Goal: Task Accomplishment & Management: Manage account settings

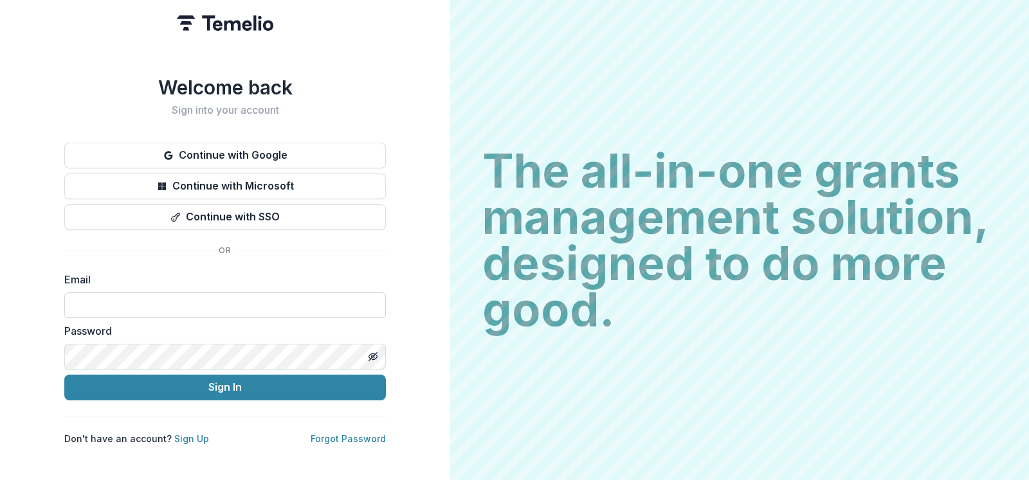
click at [294, 300] on input at bounding box center [224, 305] width 321 height 26
type input "**********"
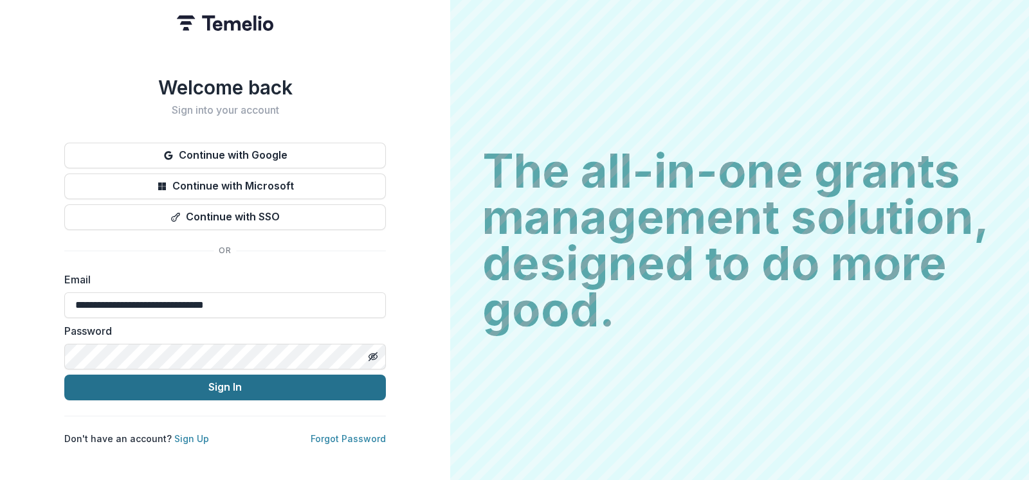
click at [247, 380] on button "Sign In" at bounding box center [224, 388] width 321 height 26
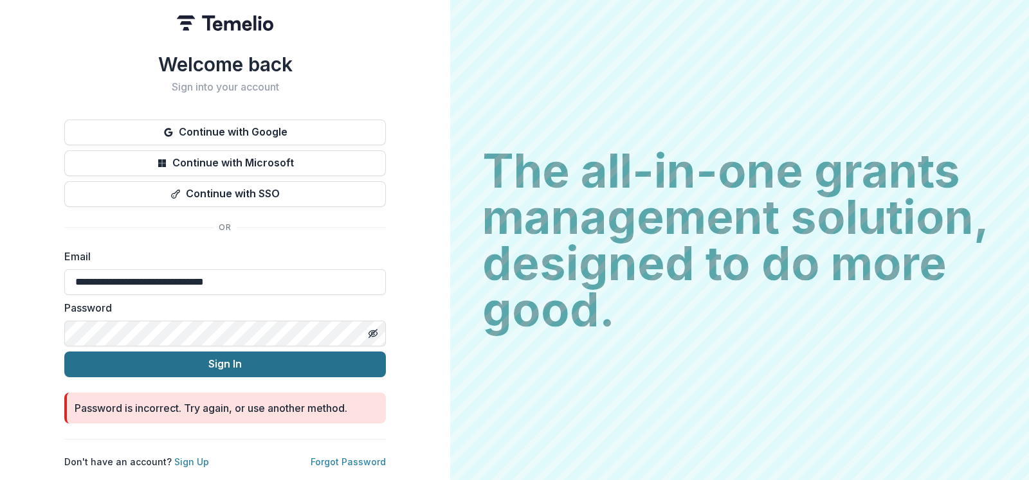
click at [228, 353] on button "Sign In" at bounding box center [224, 365] width 321 height 26
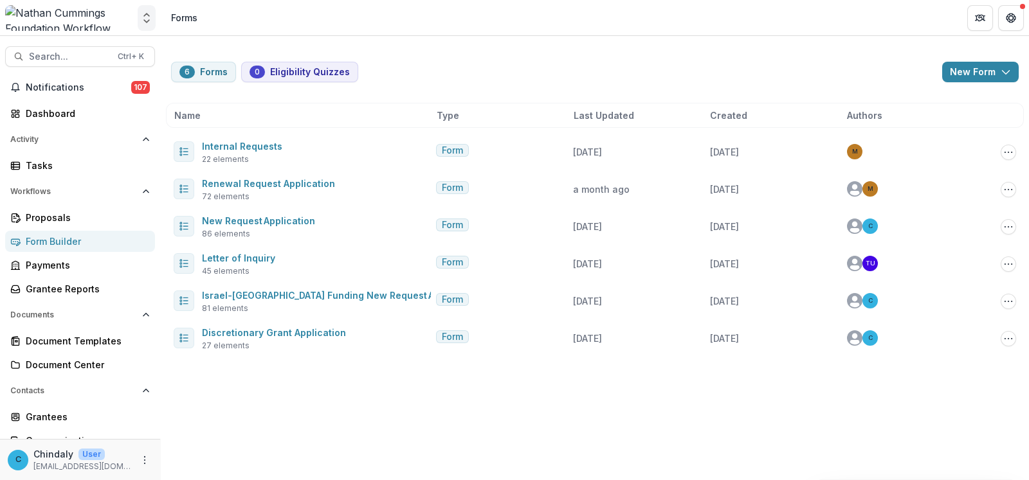
click at [142, 18] on icon "Open entity switcher" at bounding box center [146, 18] width 13 height 13
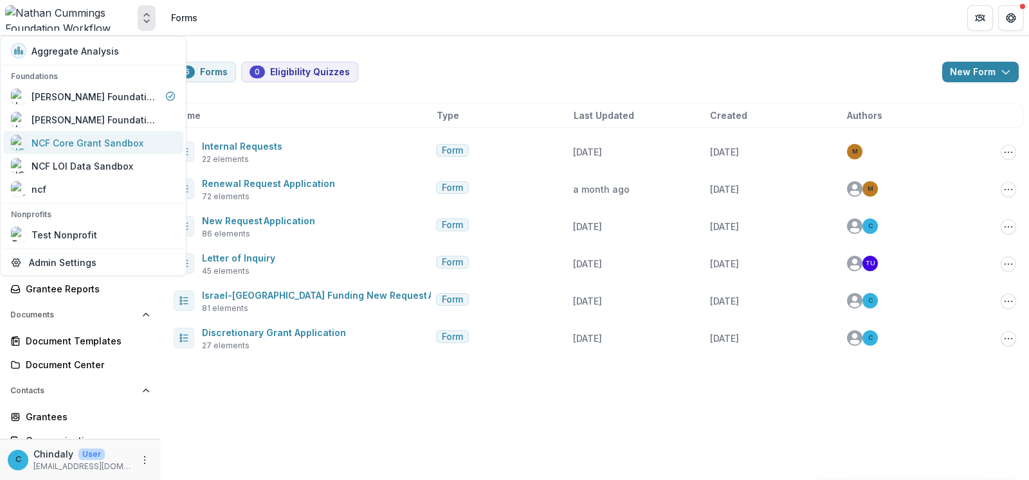
click at [87, 139] on div "NCF Core Grant Sandbox" at bounding box center [87, 142] width 112 height 13
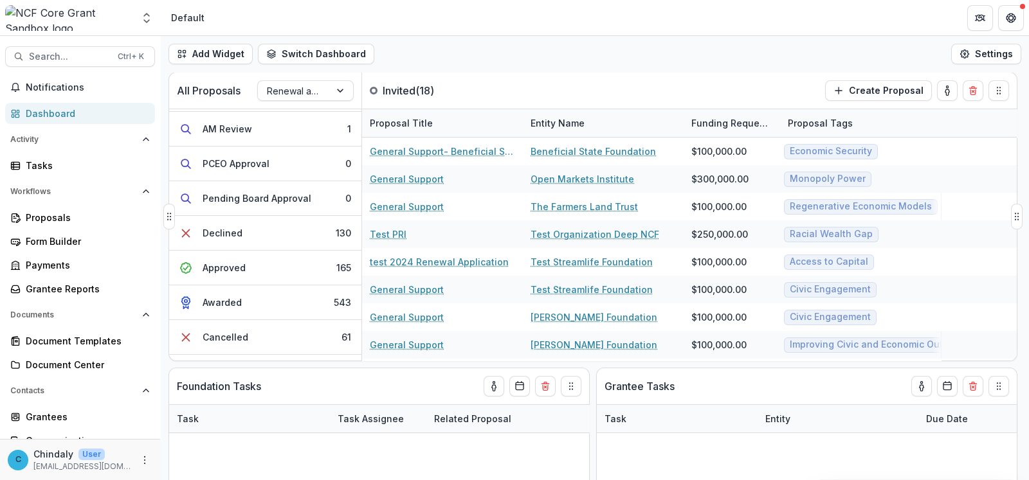
scroll to position [241, 0]
click at [256, 265] on button "Approved 165" at bounding box center [265, 267] width 192 height 35
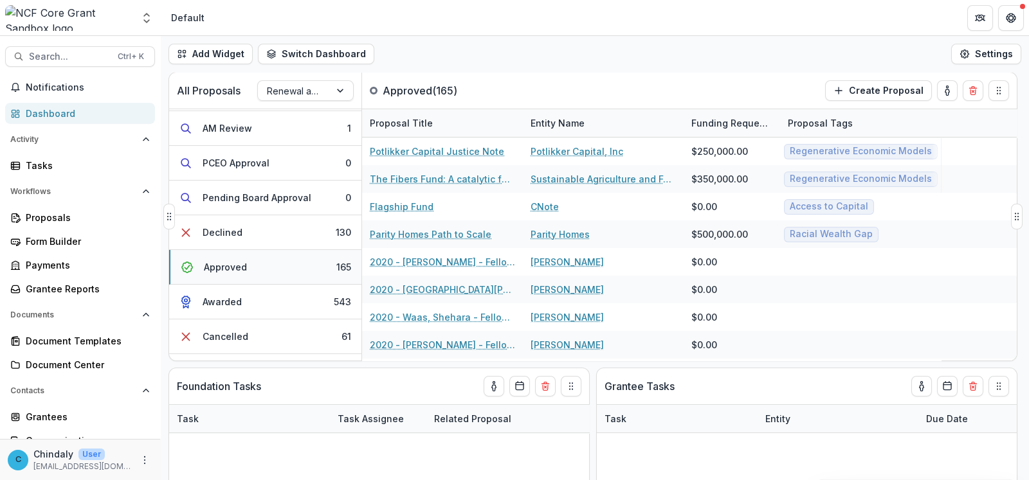
click at [256, 265] on button "Approved 165" at bounding box center [265, 267] width 192 height 35
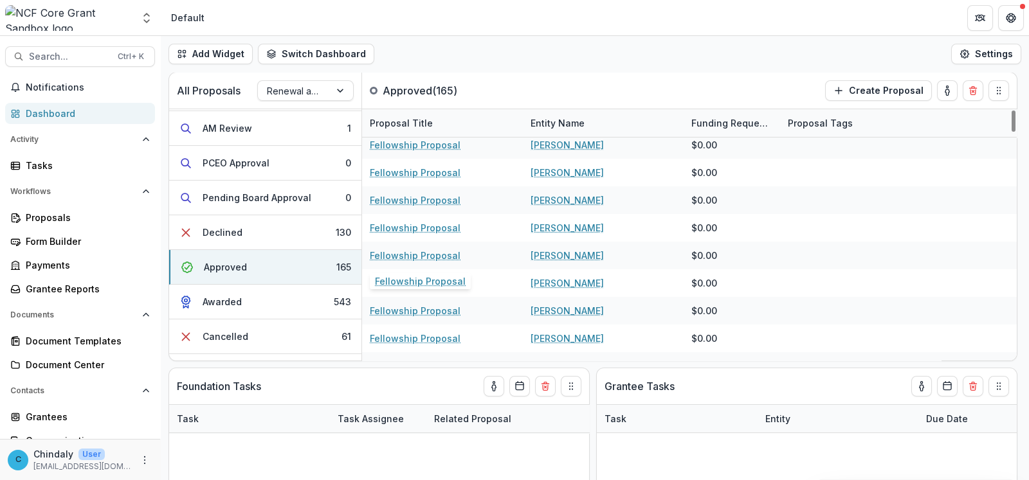
scroll to position [642, 0]
click at [260, 309] on button "Awarded 543" at bounding box center [265, 302] width 192 height 35
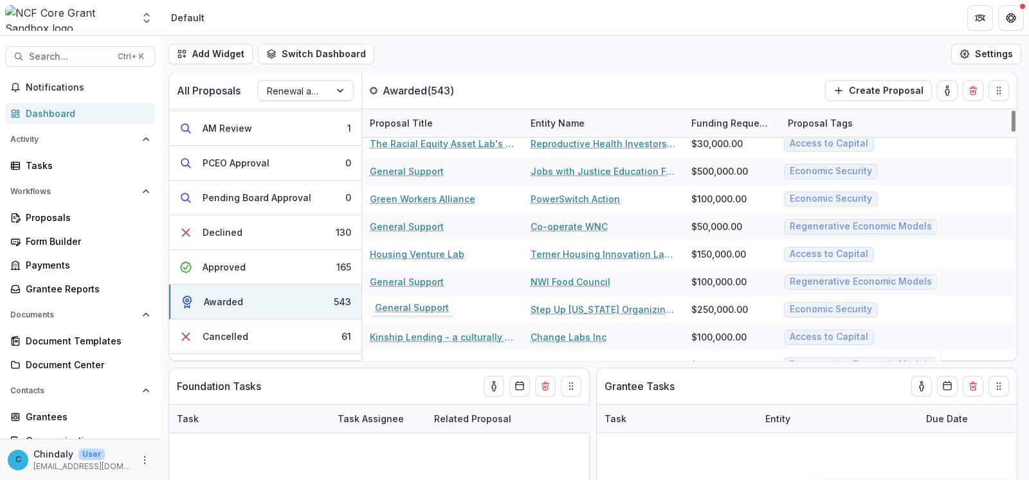
scroll to position [1446, 0]
click at [238, 266] on div "Approved" at bounding box center [223, 266] width 43 height 13
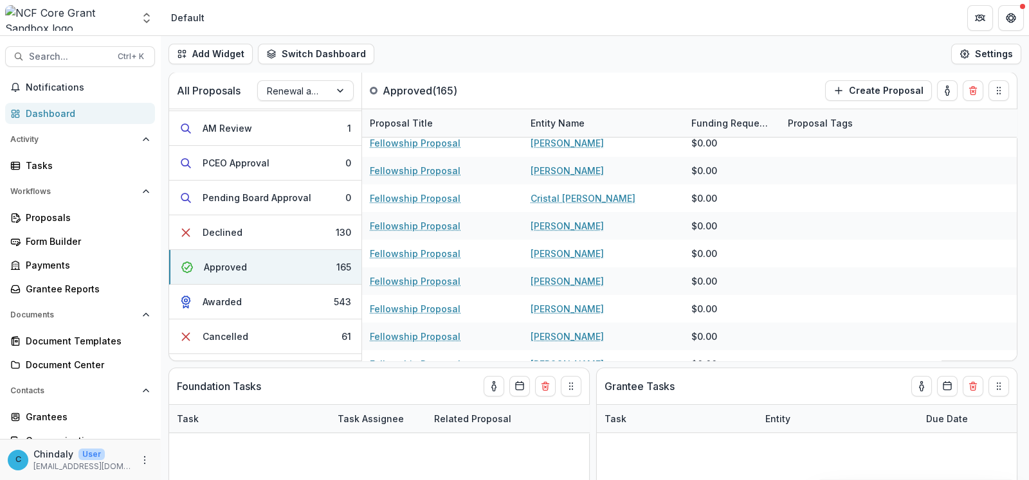
click at [578, 53] on div "Add Widget Switch Dashboard Default New Dashboard Settings" at bounding box center [595, 54] width 868 height 36
click at [239, 264] on div "Approved" at bounding box center [225, 266] width 43 height 13
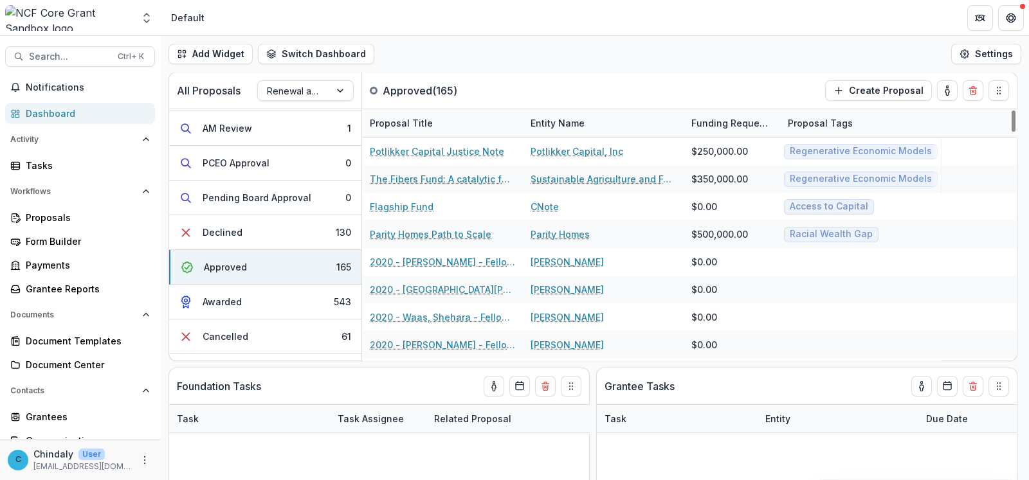
scroll to position [0, 0]
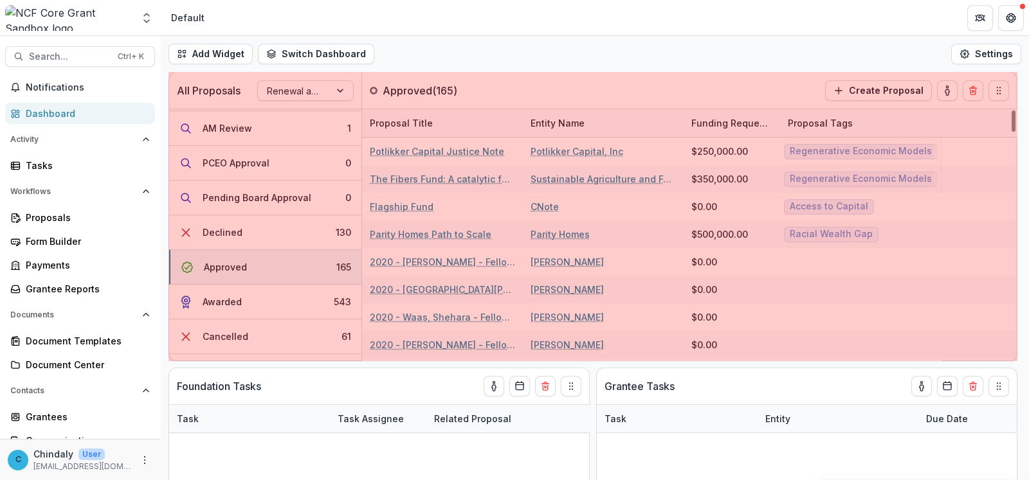
drag, startPoint x: 1014, startPoint y: 210, endPoint x: 1028, endPoint y: 219, distance: 16.6
click at [1028, 219] on div "Add Widget Switch Dashboard Default New Dashboard Settings All Proposals Renewa…" at bounding box center [595, 258] width 868 height 444
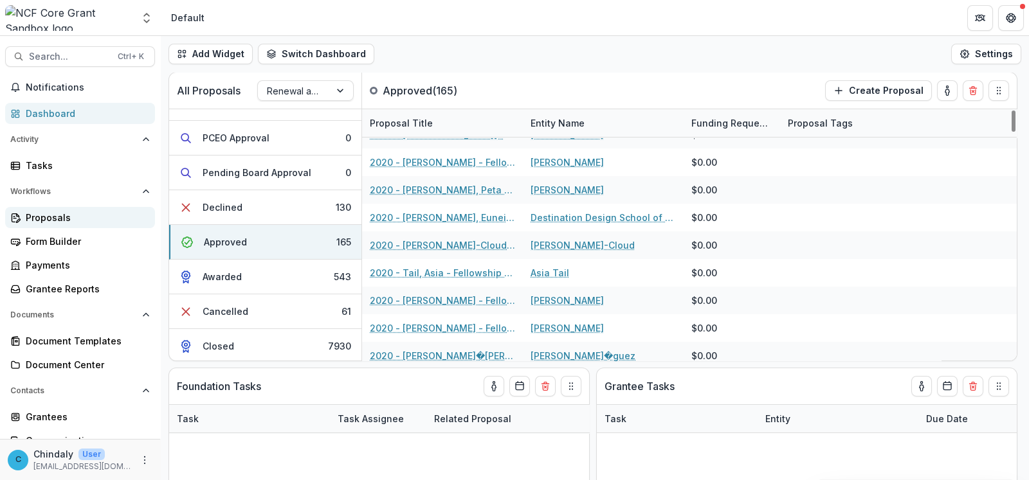
scroll to position [377, 0]
click at [50, 217] on div "Proposals" at bounding box center [85, 217] width 119 height 13
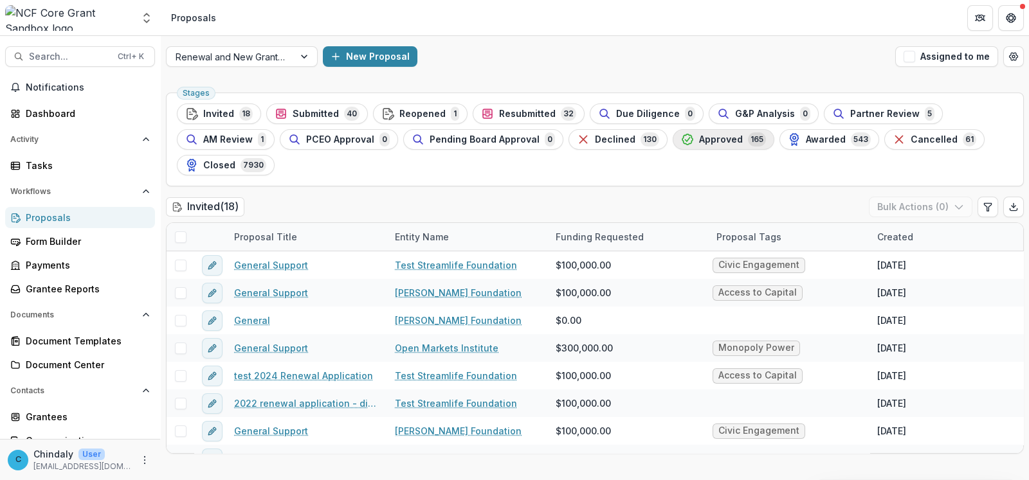
click at [748, 137] on span "165" at bounding box center [757, 139] width 18 height 14
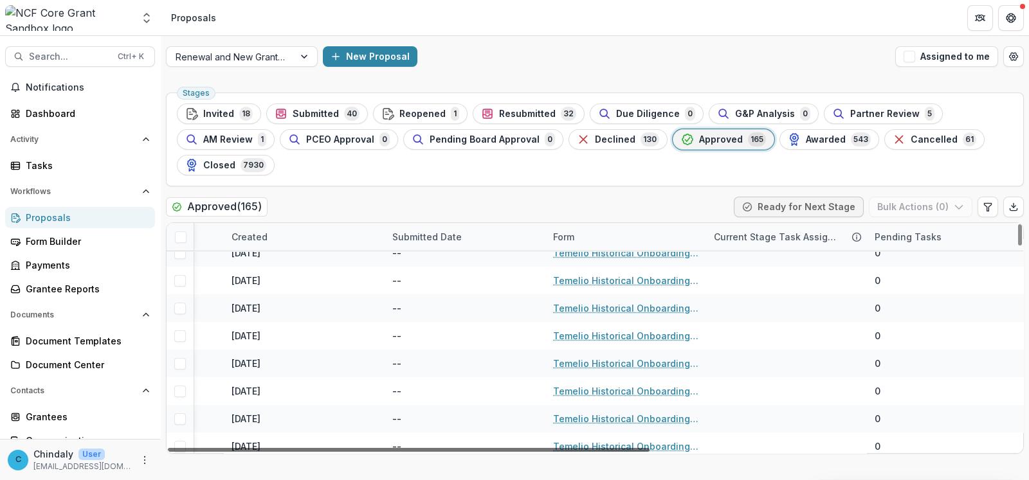
scroll to position [482, 649]
drag, startPoint x: 560, startPoint y: 445, endPoint x: 955, endPoint y: 462, distance: 395.0
click at [649, 452] on div at bounding box center [408, 450] width 481 height 4
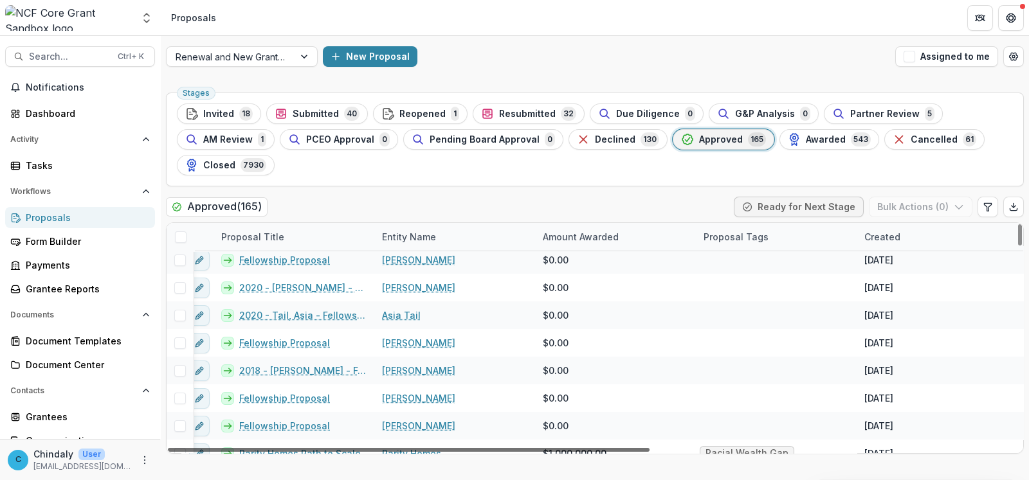
scroll to position [2410, 0]
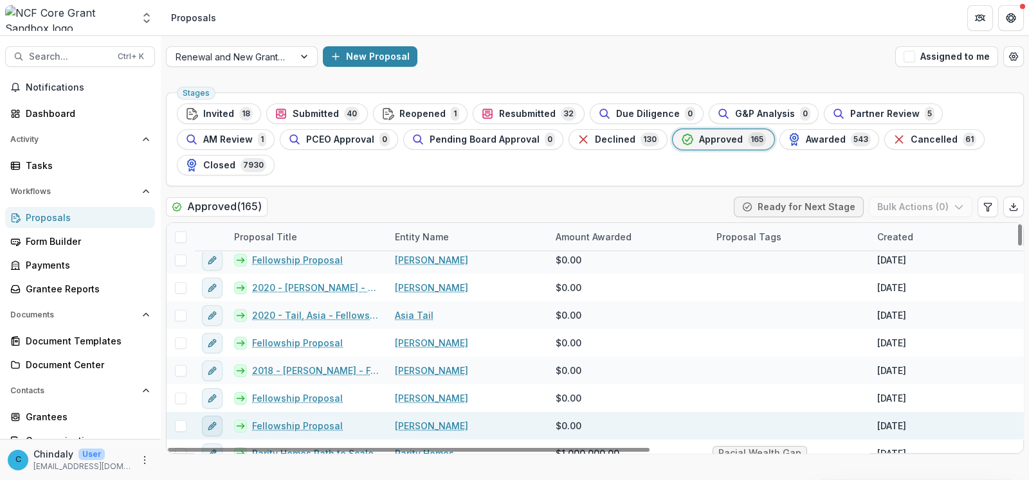
drag, startPoint x: 627, startPoint y: 447, endPoint x: 219, endPoint y: 417, distance: 409.3
click at [217, 448] on div at bounding box center [408, 450] width 481 height 4
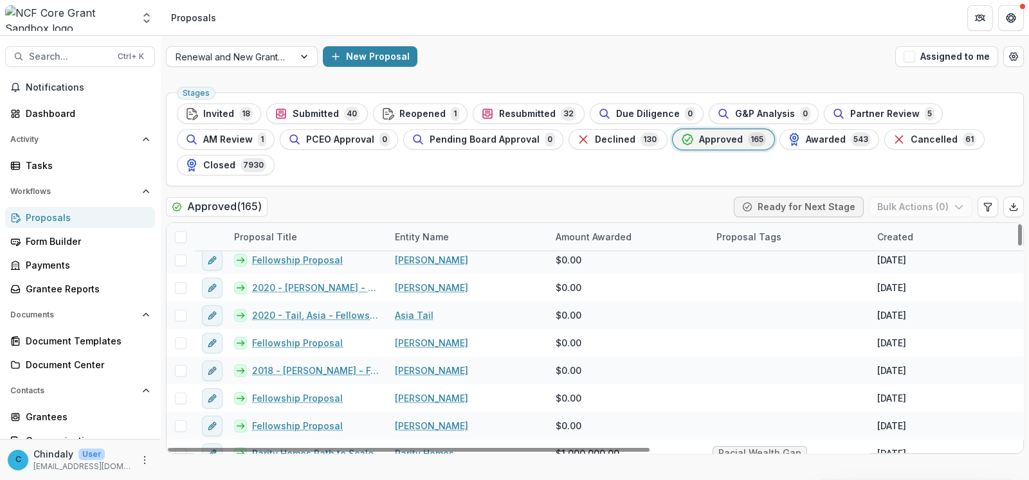
click at [572, 232] on div "Amount Awarded" at bounding box center [593, 236] width 91 height 13
click at [571, 291] on button "Sort Ascending" at bounding box center [627, 292] width 154 height 21
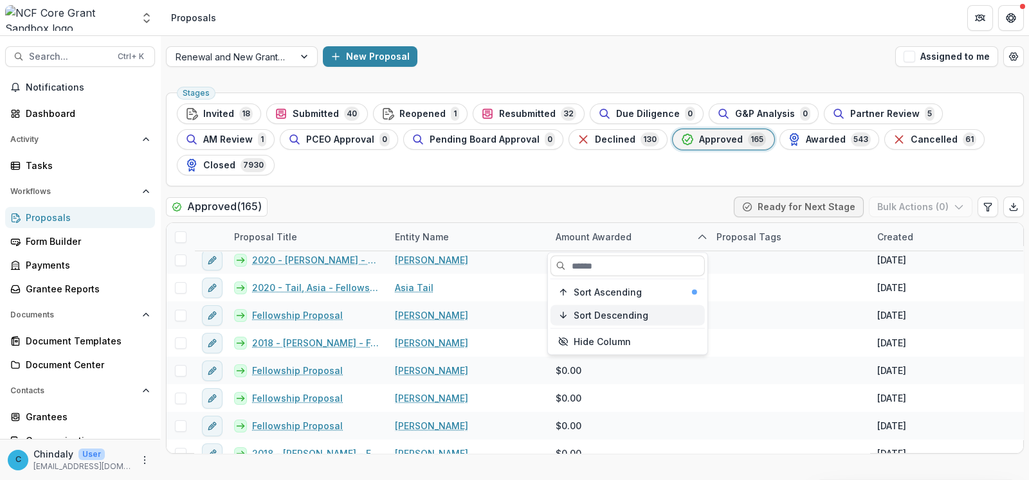
click at [579, 313] on span "Sort Descending" at bounding box center [610, 315] width 75 height 11
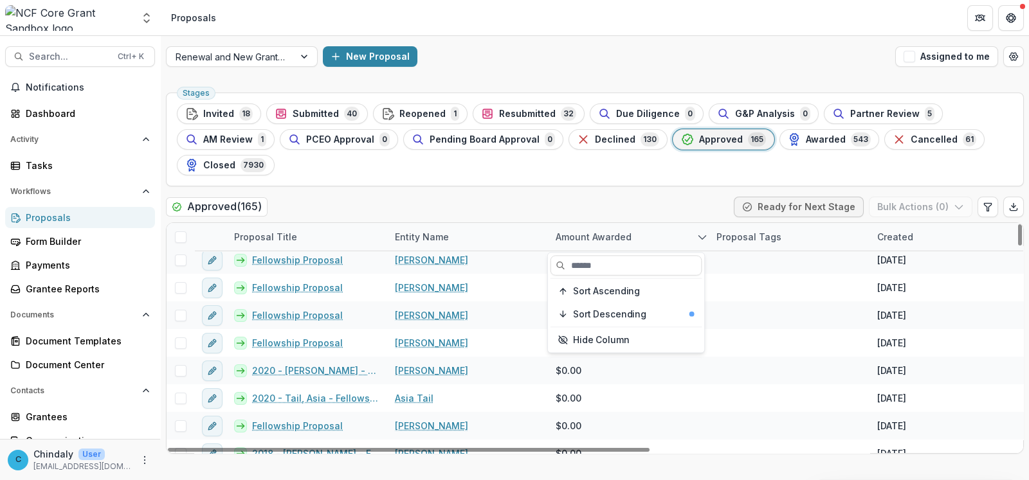
click at [570, 194] on div "Stages Invited 18 Submitted 40 Reopened 1 Resubmitted 32 Due Diligence 0 G&P An…" at bounding box center [595, 283] width 868 height 393
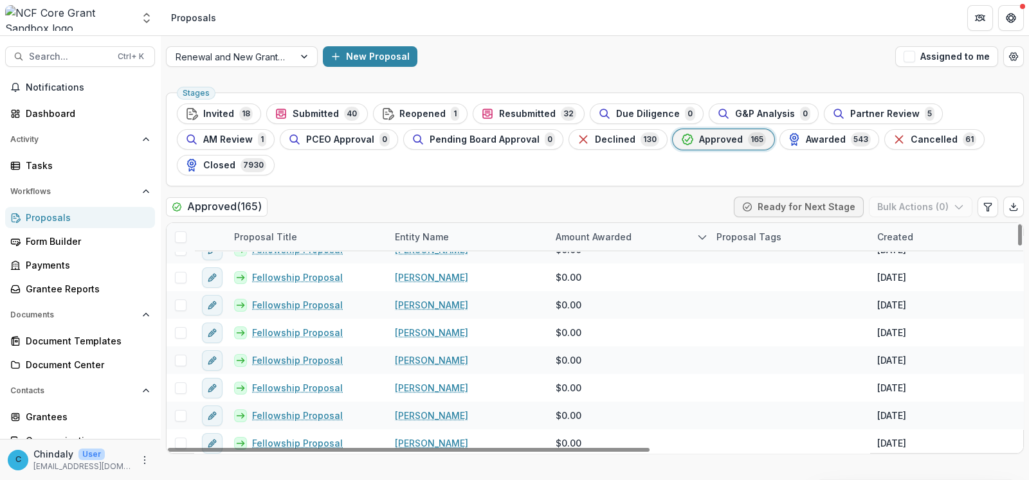
scroll to position [3854, 0]
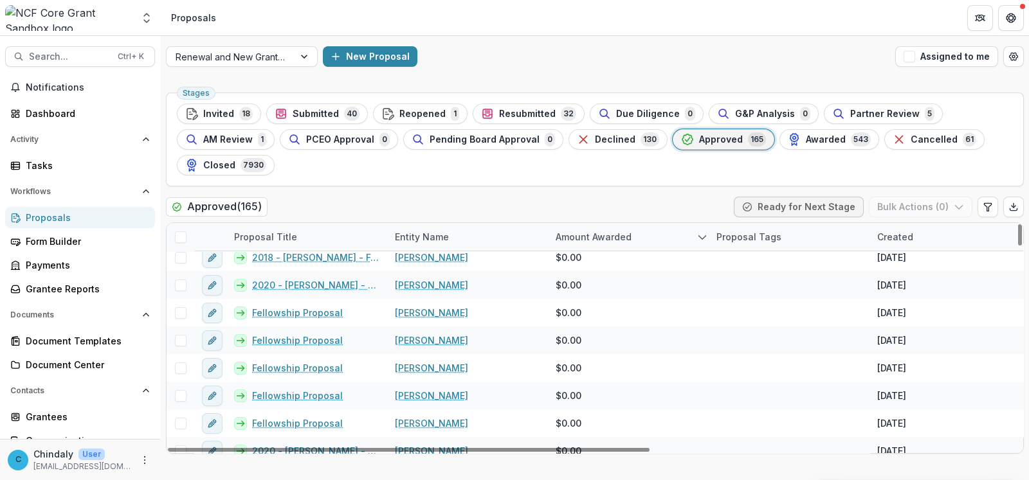
click at [273, 232] on div "Proposal Title" at bounding box center [265, 236] width 78 height 13
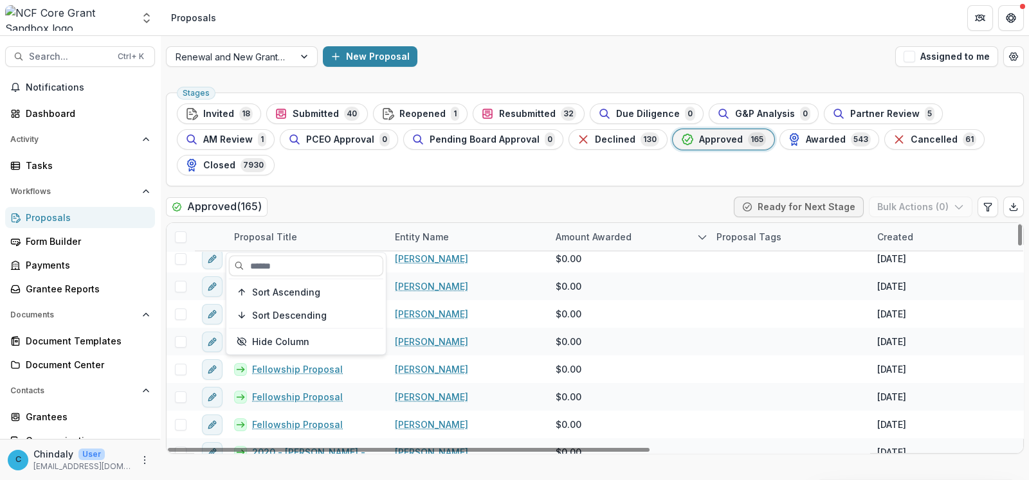
scroll to position [2328, 0]
click at [287, 295] on span "Sort Ascending" at bounding box center [286, 292] width 68 height 11
click at [349, 193] on div "Stages Invited 18 Submitted 40 Reopened 1 Resubmitted 32 Due Diligence 0 G&P An…" at bounding box center [595, 283] width 868 height 393
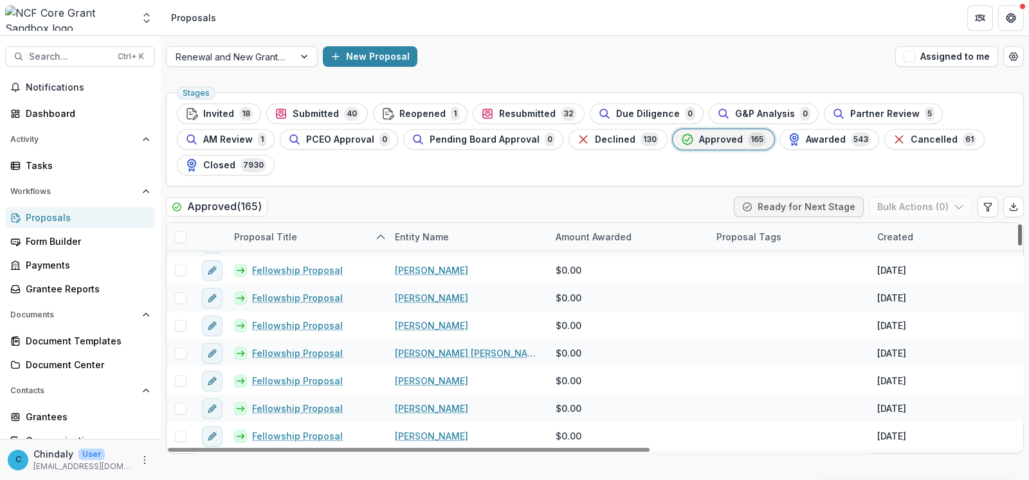
scroll to position [0, 0]
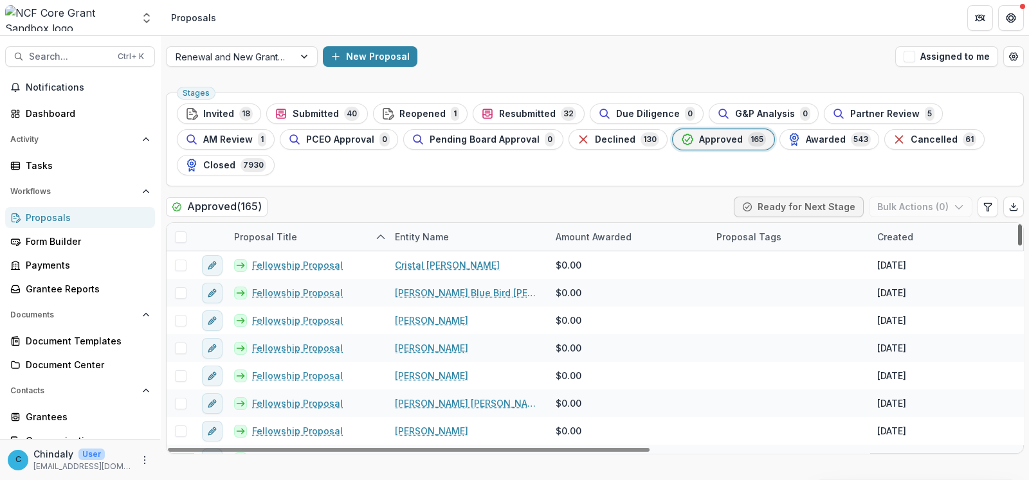
drag, startPoint x: 1019, startPoint y: 341, endPoint x: 1012, endPoint y: 213, distance: 127.4
click at [1018, 224] on div at bounding box center [1020, 234] width 4 height 21
click at [379, 233] on icon "sorted ascending" at bounding box center [380, 237] width 10 height 10
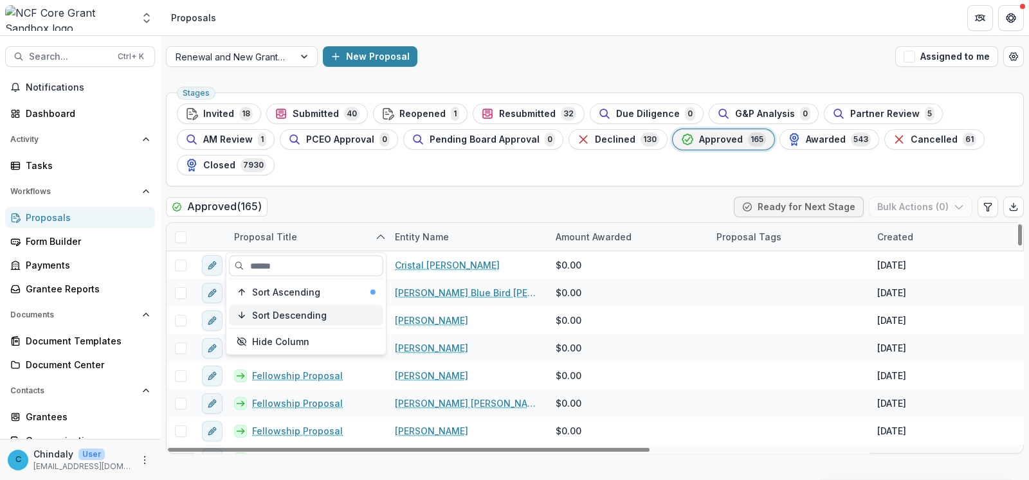
click at [288, 314] on span "Sort Descending" at bounding box center [289, 315] width 75 height 11
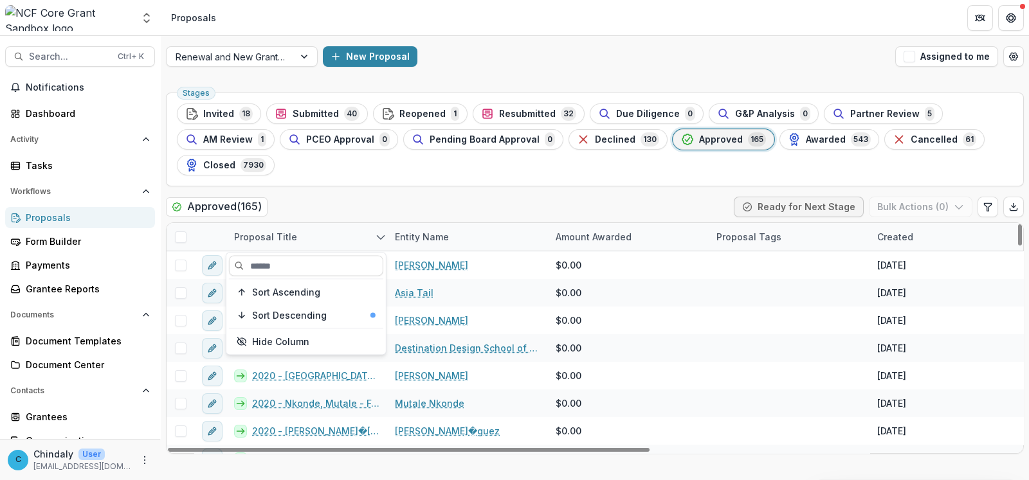
click at [479, 193] on div "Stages Invited 18 Submitted 40 Reopened 1 Resubmitted 32 Due Diligence 0 G&P An…" at bounding box center [595, 283] width 868 height 393
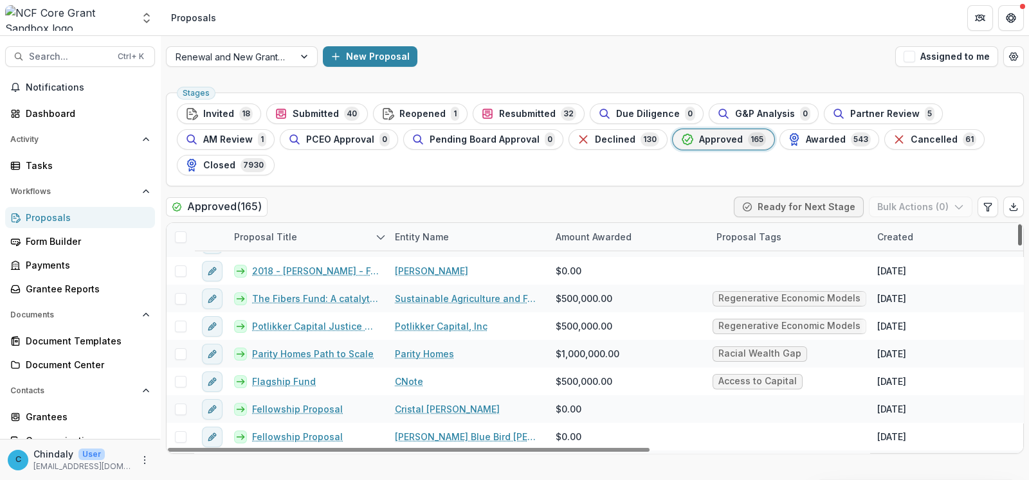
scroll to position [829, 0]
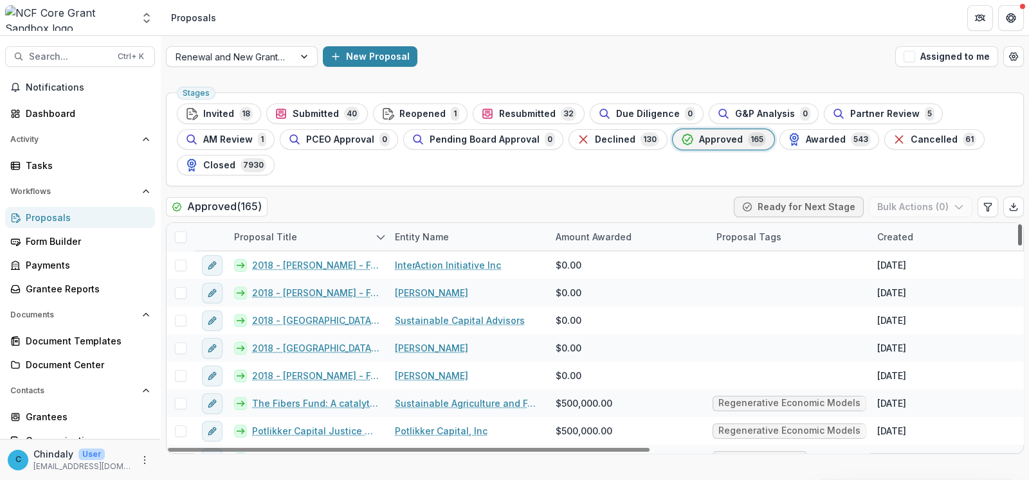
drag, startPoint x: 1019, startPoint y: 236, endPoint x: 1028, endPoint y: 274, distance: 39.0
click at [1021, 246] on div at bounding box center [1020, 234] width 4 height 21
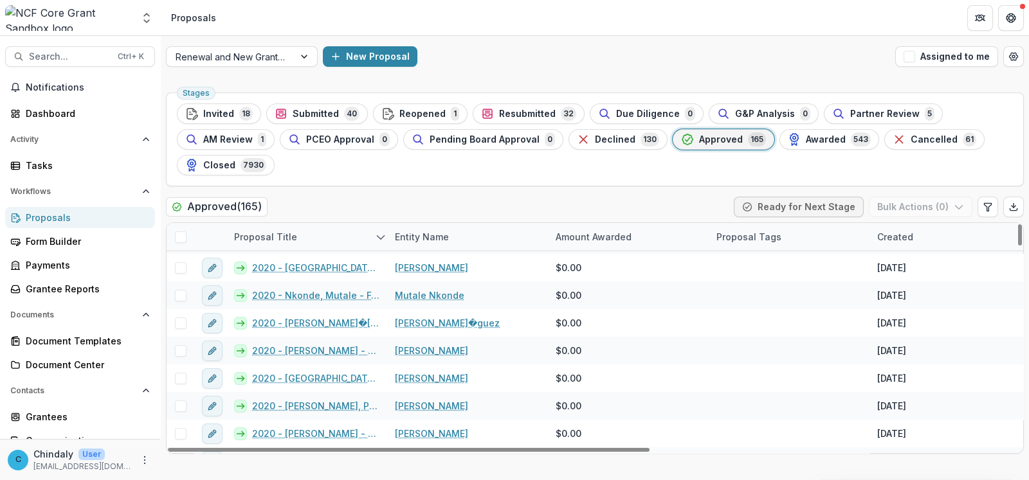
scroll to position [107, 0]
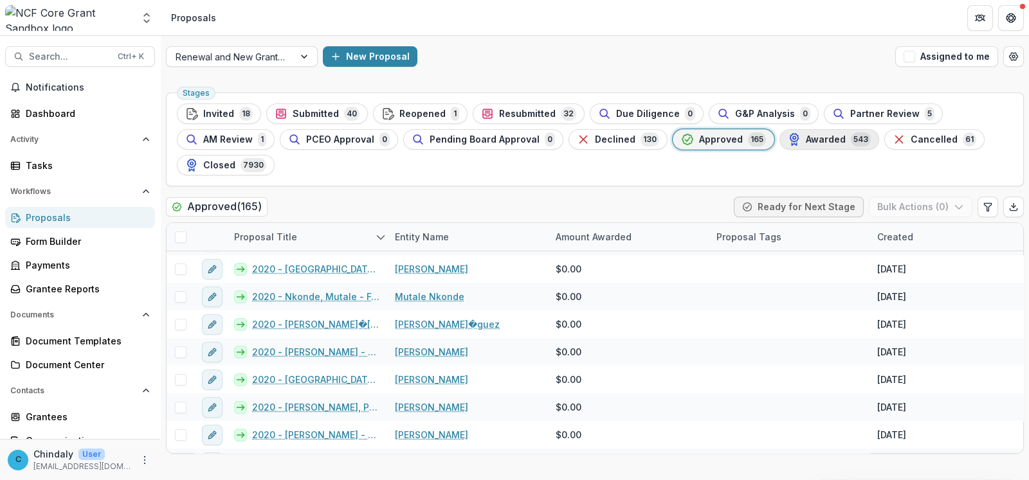
click at [805, 139] on span "Awarded" at bounding box center [825, 139] width 40 height 11
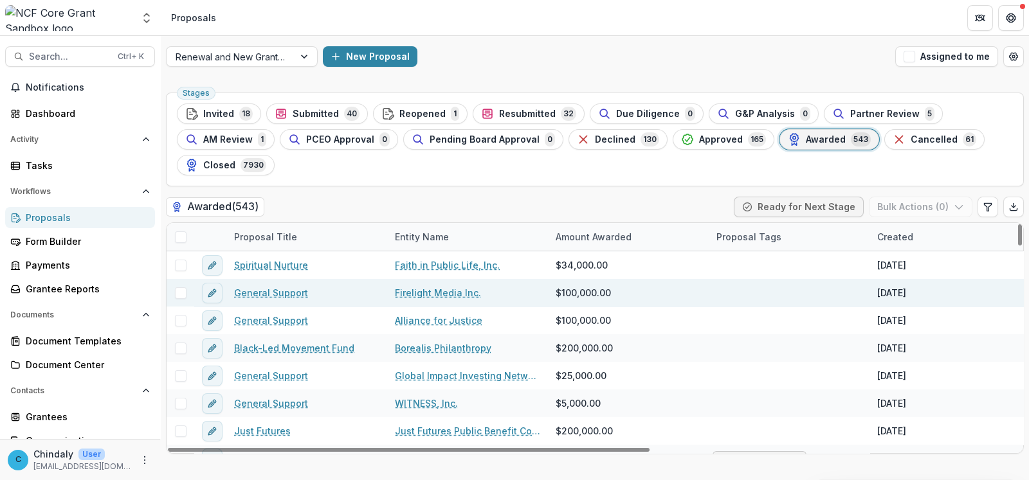
click at [278, 292] on link "General Support" at bounding box center [271, 292] width 74 height 13
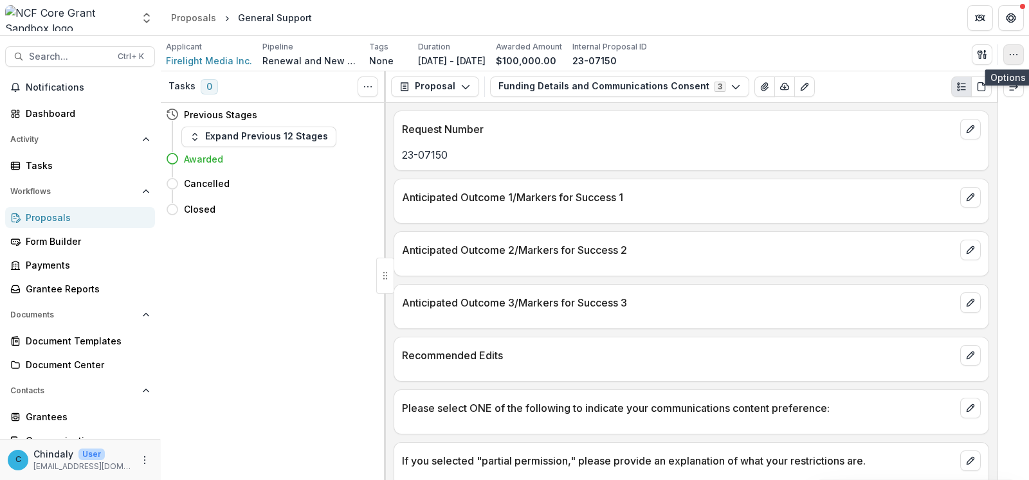
click at [1011, 57] on icon "button" at bounding box center [1013, 54] width 10 height 10
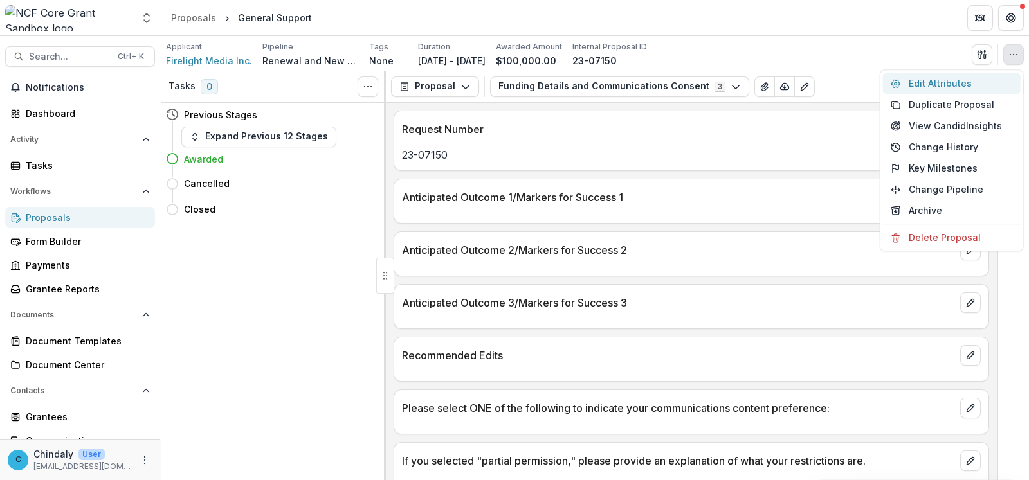
click at [926, 85] on button "Edit Attributes" at bounding box center [952, 83] width 138 height 21
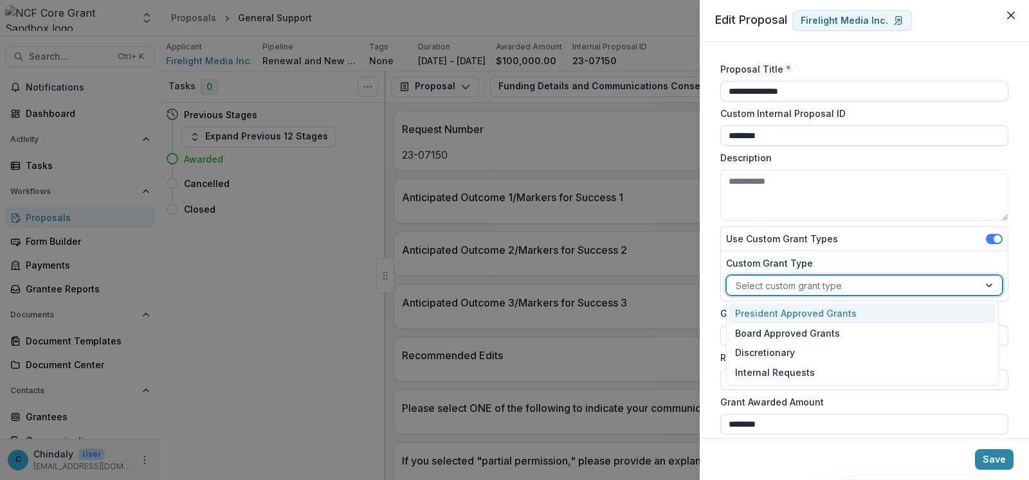
click at [780, 286] on div at bounding box center [852, 286] width 234 height 16
click at [881, 284] on div at bounding box center [852, 286] width 234 height 16
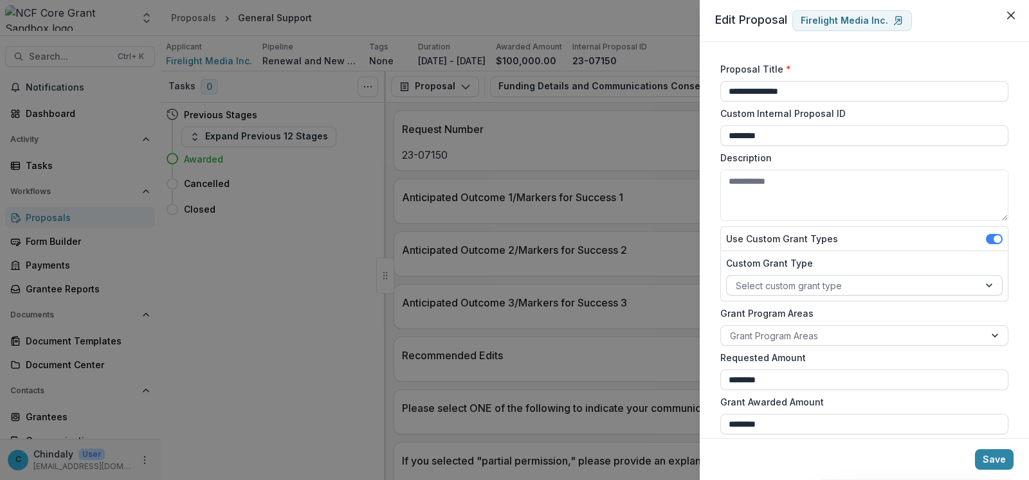
click at [820, 280] on div at bounding box center [852, 286] width 234 height 16
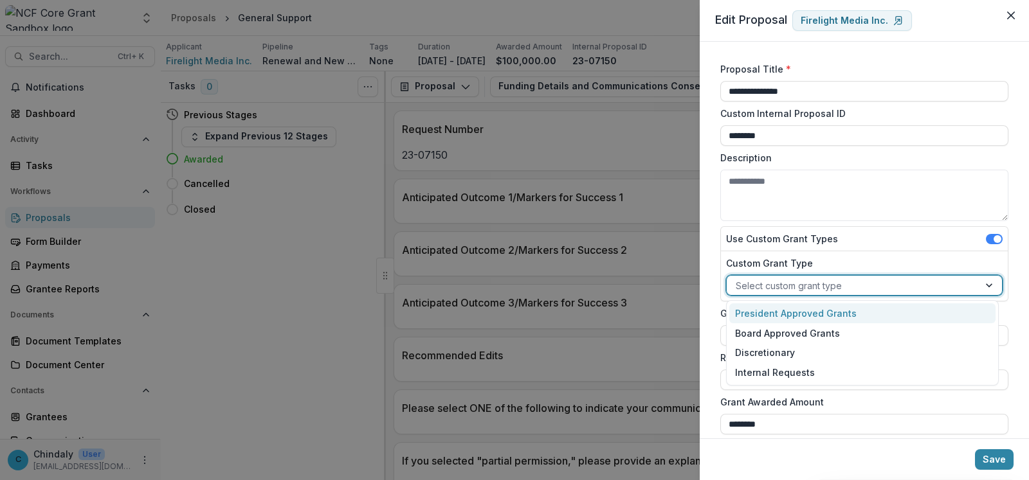
click at [820, 280] on div at bounding box center [852, 286] width 234 height 16
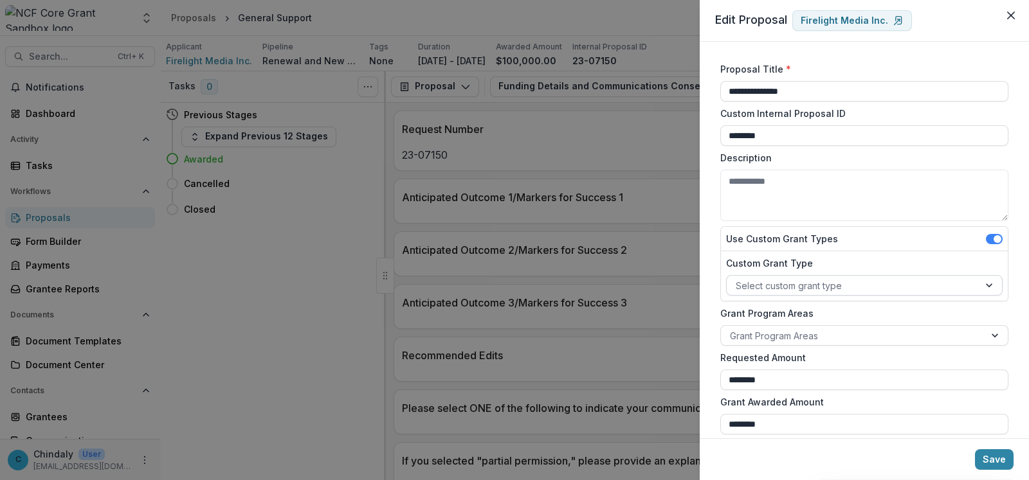
click at [777, 284] on div at bounding box center [852, 286] width 234 height 16
click at [1017, 8] on button "Close" at bounding box center [1010, 15] width 21 height 21
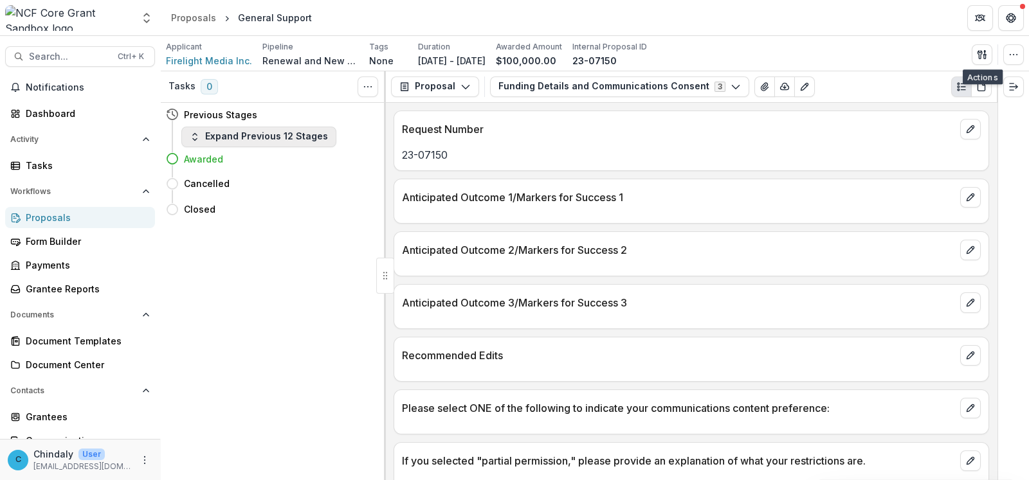
click at [202, 133] on button "Expand Previous 12 Stages" at bounding box center [258, 137] width 155 height 21
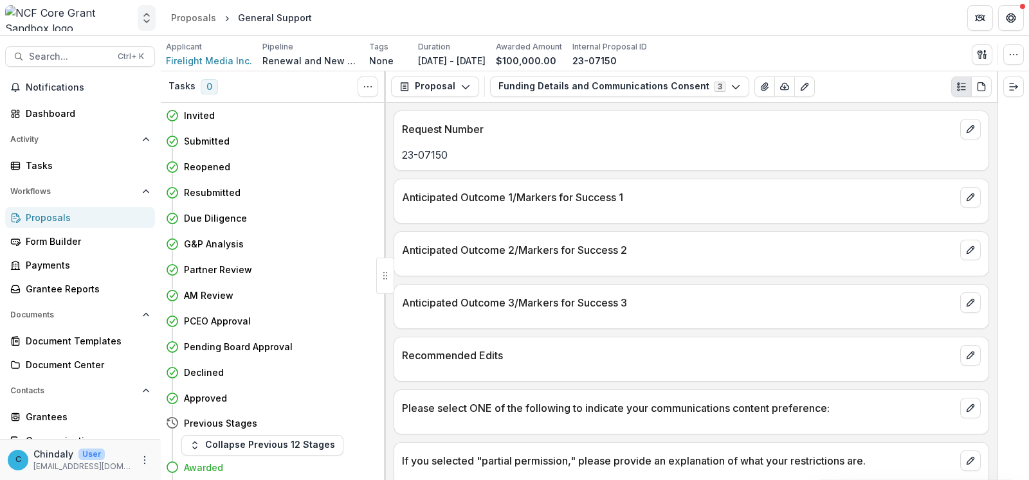
click at [143, 15] on icon "Open entity switcher" at bounding box center [146, 18] width 13 height 13
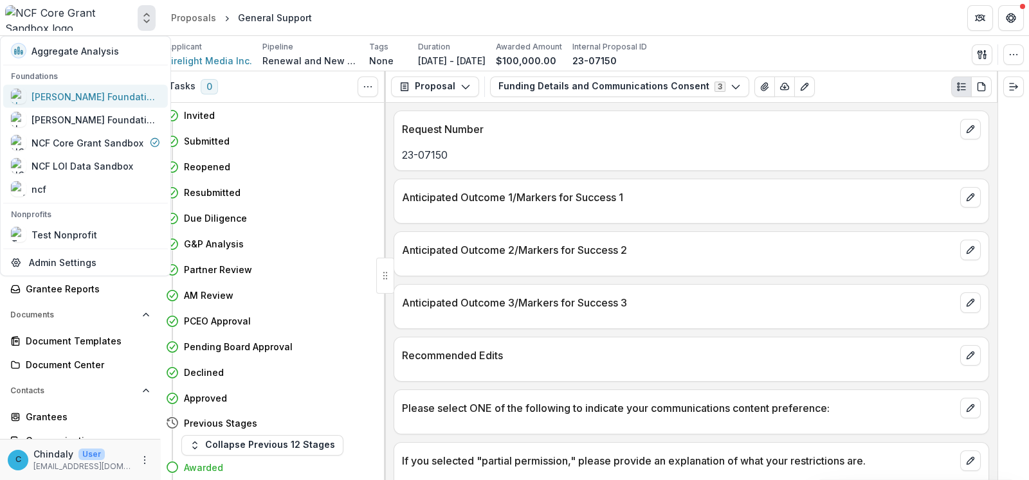
click at [90, 94] on div "[PERSON_NAME] Foundation Workflow Sandbox" at bounding box center [95, 95] width 129 height 13
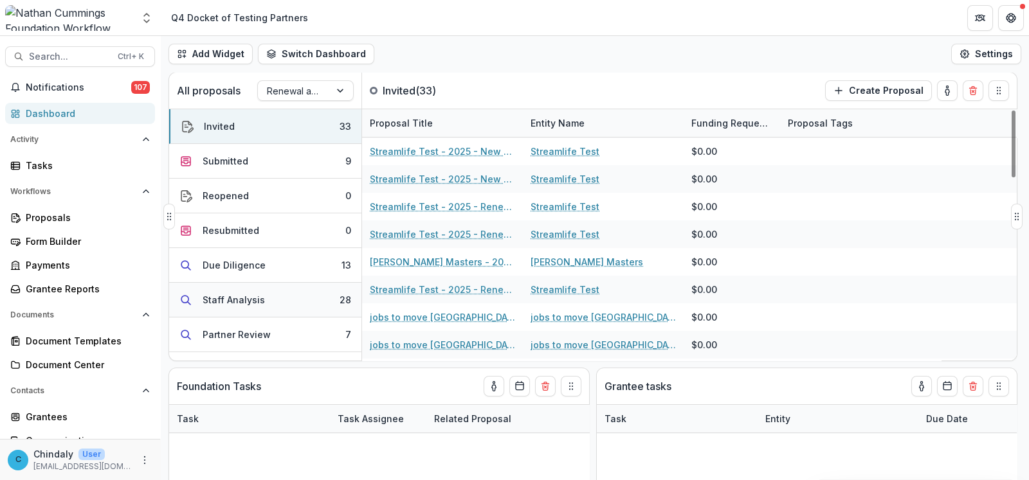
click at [260, 301] on div "Staff Analysis" at bounding box center [233, 299] width 62 height 13
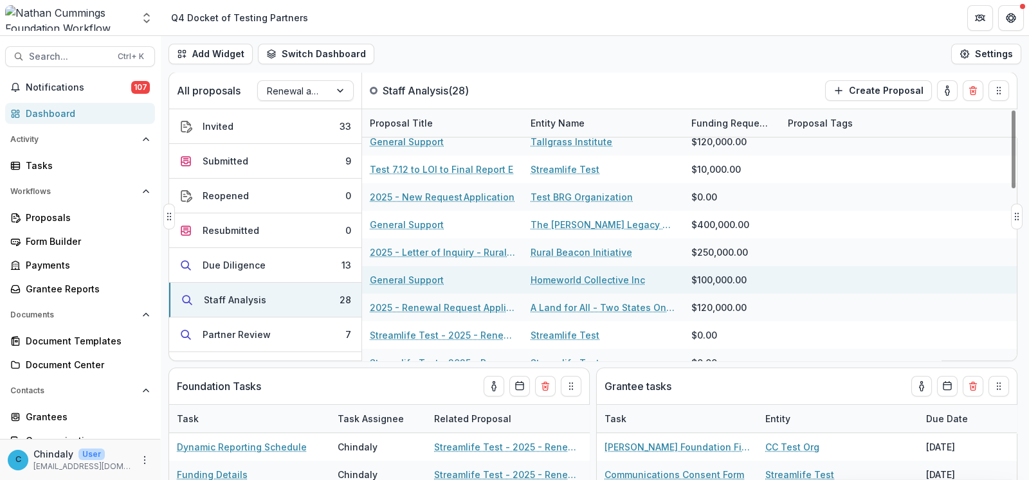
scroll to position [481, 0]
click at [423, 281] on link "General Support" at bounding box center [407, 278] width 74 height 13
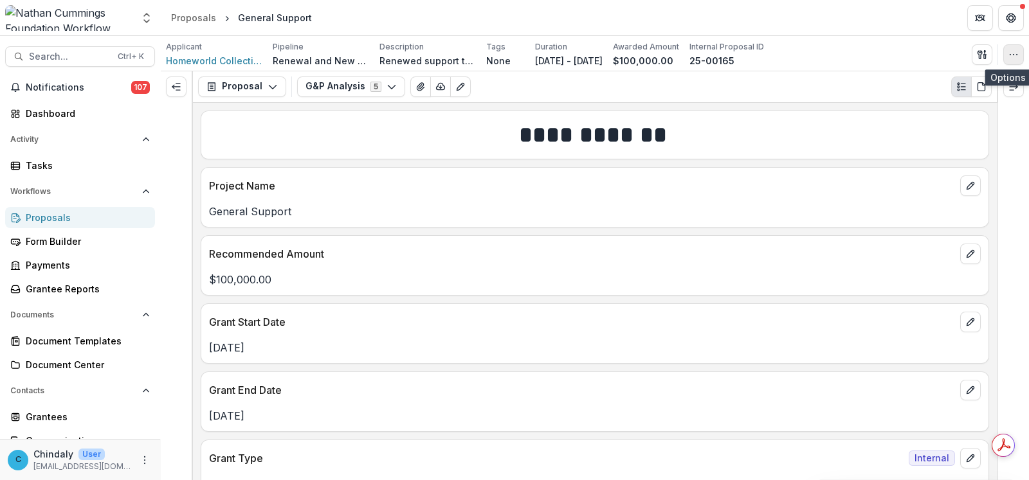
click at [1013, 55] on icon "button" at bounding box center [1013, 54] width 10 height 10
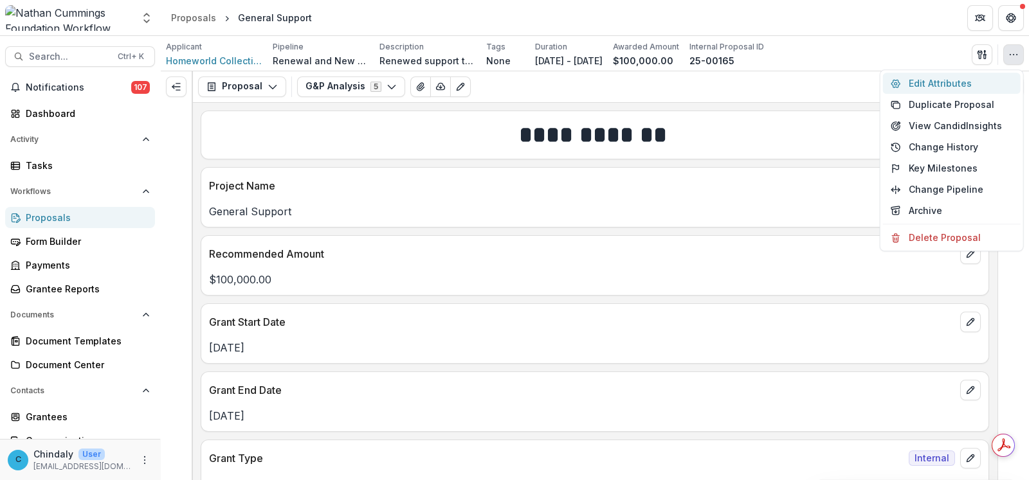
click at [948, 88] on button "Edit Attributes" at bounding box center [952, 83] width 138 height 21
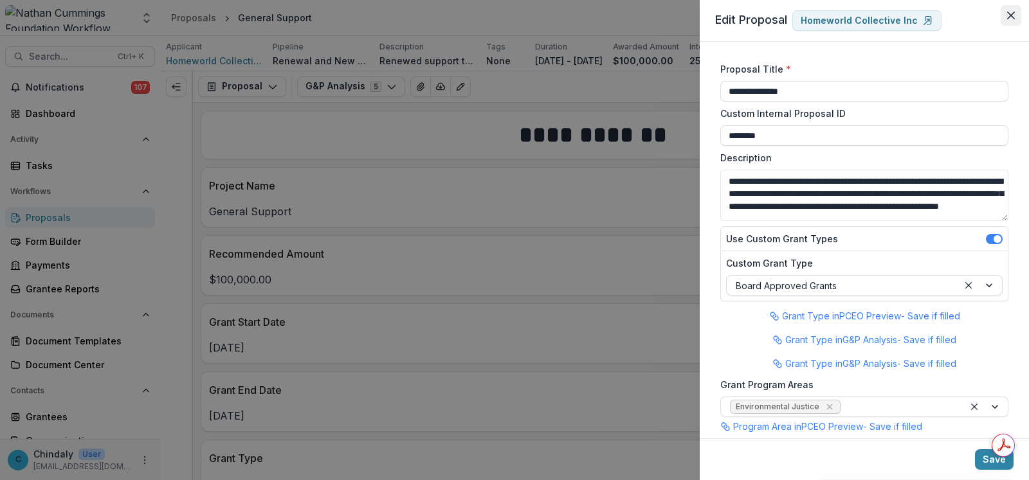
click at [1016, 17] on button "Close" at bounding box center [1010, 15] width 21 height 21
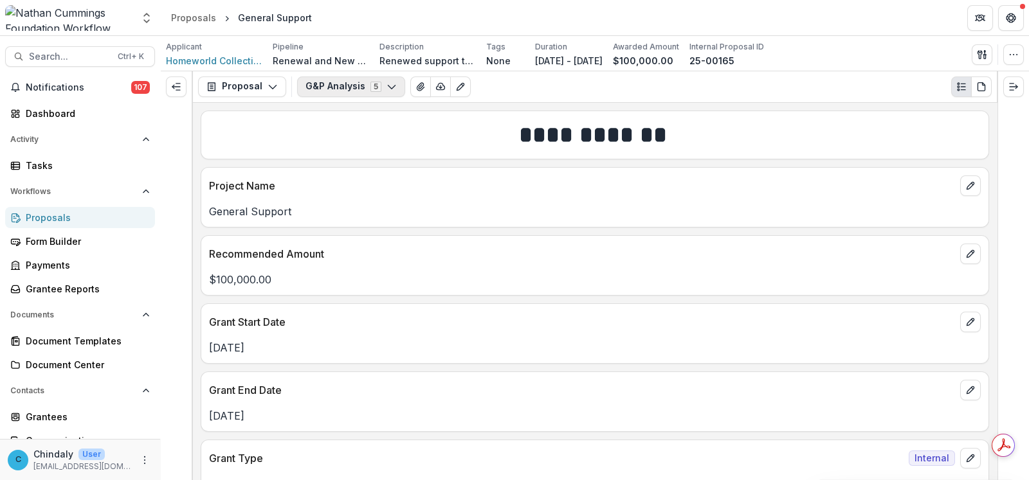
click at [395, 87] on button "G&P Analysis 5" at bounding box center [351, 86] width 108 height 21
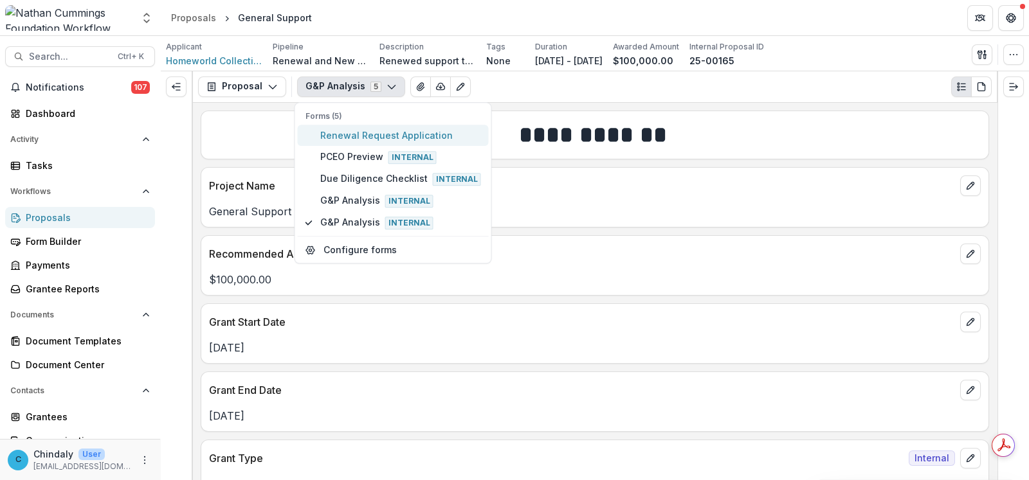
click at [373, 137] on span "Renewal Request Application" at bounding box center [400, 135] width 161 height 13
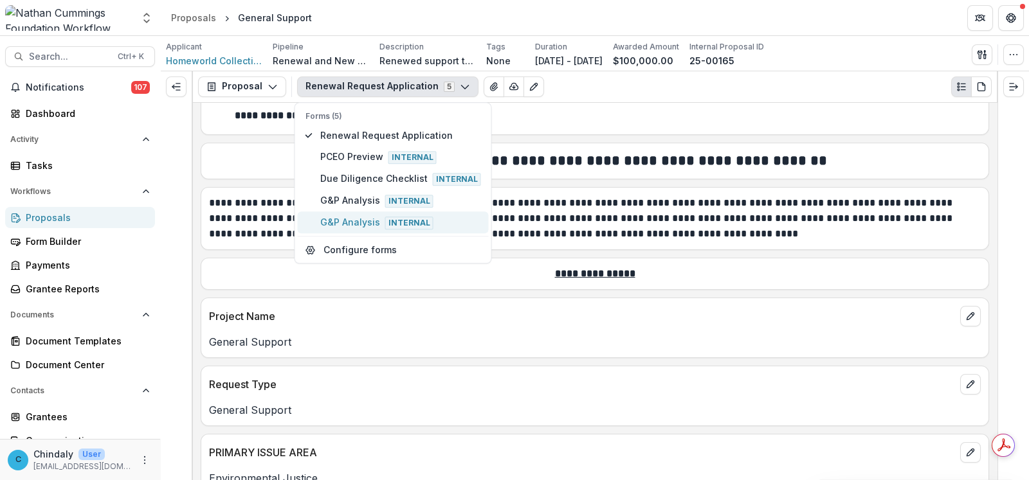
scroll to position [240, 0]
click at [359, 158] on span "PCEO Preview Internal" at bounding box center [400, 157] width 161 height 14
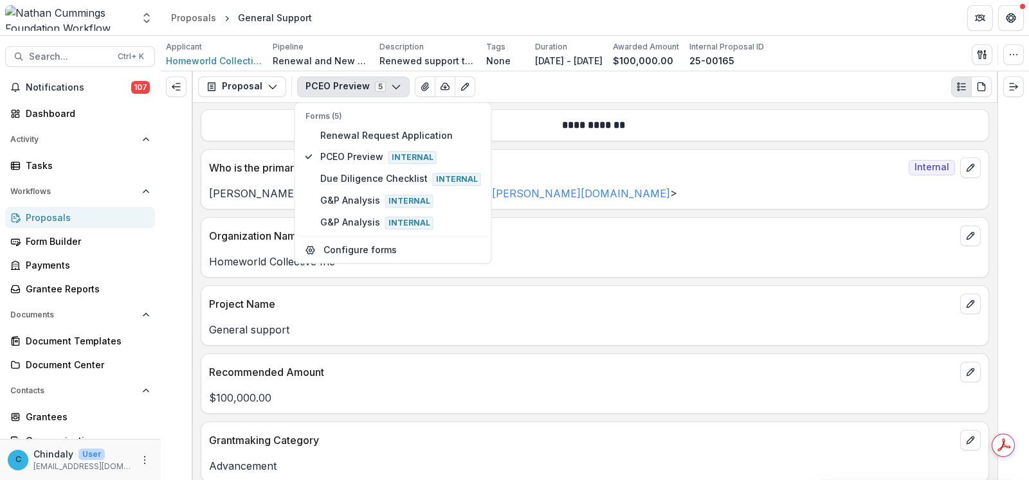
scroll to position [0, 0]
click at [1009, 53] on icon "button" at bounding box center [1013, 54] width 10 height 10
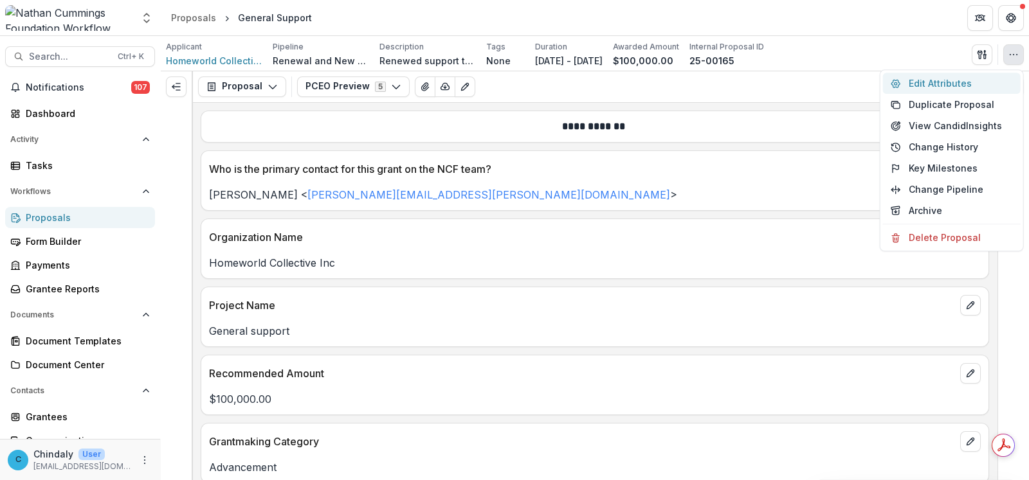
click at [915, 84] on button "Edit Attributes" at bounding box center [952, 83] width 138 height 21
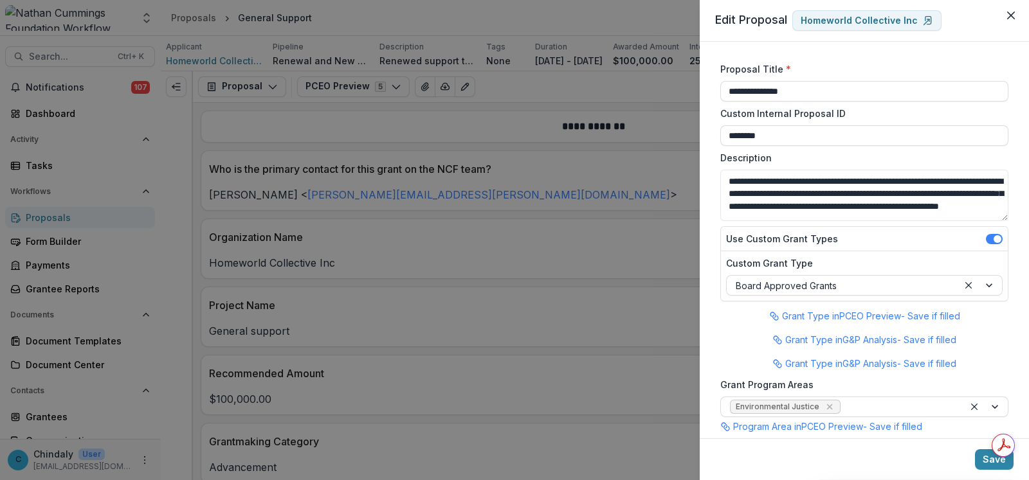
click at [541, 112] on div "**********" at bounding box center [514, 240] width 1029 height 480
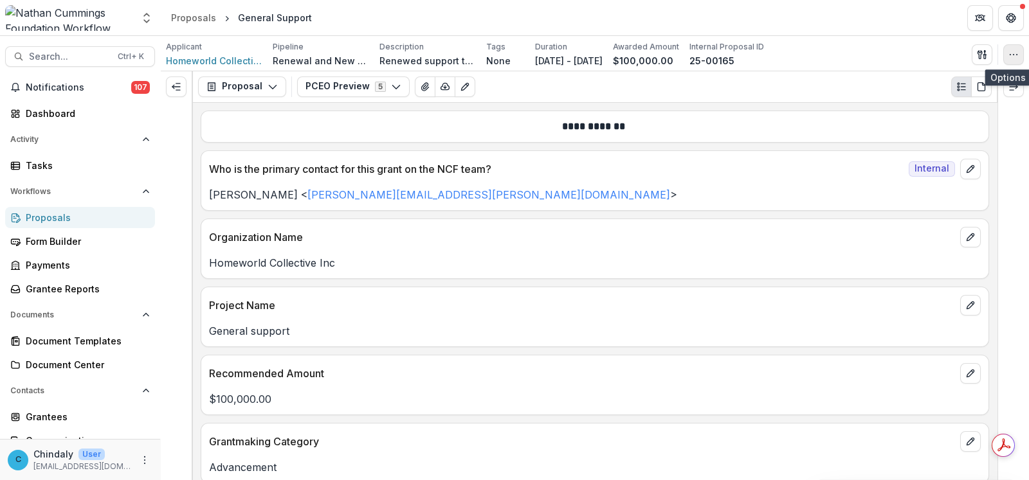
click at [1008, 52] on icon "button" at bounding box center [1013, 54] width 10 height 10
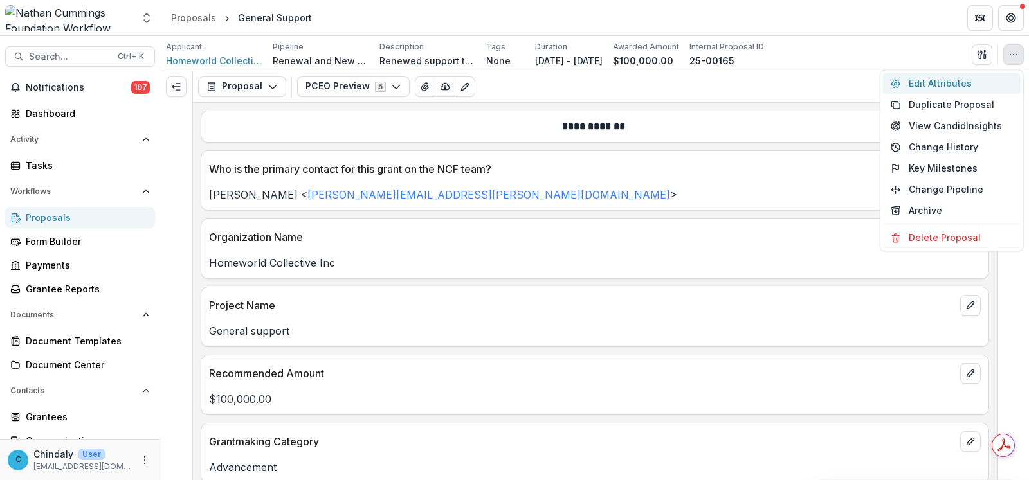
click at [944, 82] on button "Edit Attributes" at bounding box center [952, 83] width 138 height 21
